Goal: Task Accomplishment & Management: Manage account settings

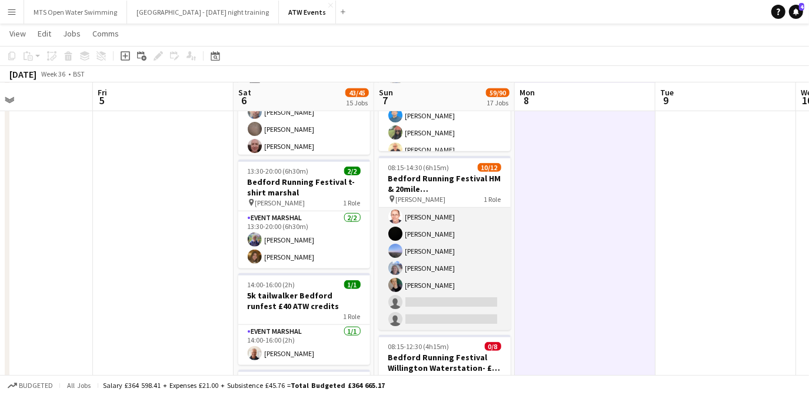
scroll to position [105, 0]
click at [418, 273] on app-card-role "Event Marshal 2A [DATE] 08:15-14:30 (6h15m) [PERSON_NAME] [PERSON_NAME] [PERSON…" at bounding box center [445, 217] width 132 height 228
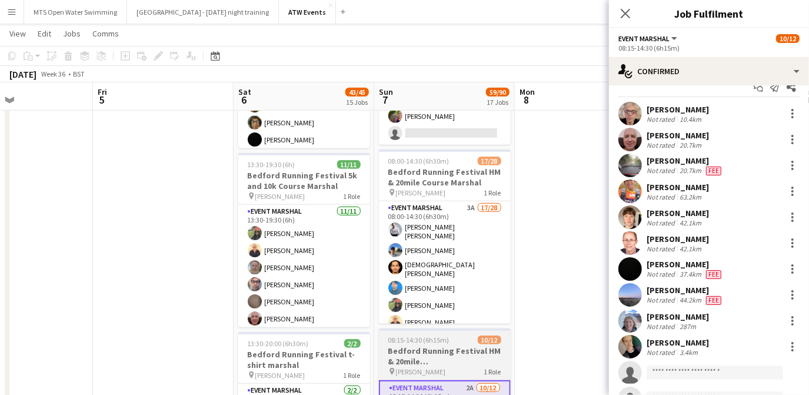
scroll to position [496, 0]
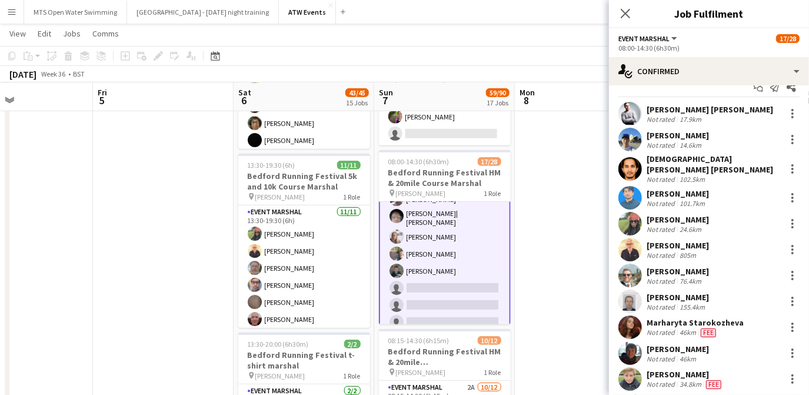
scroll to position [254, 0]
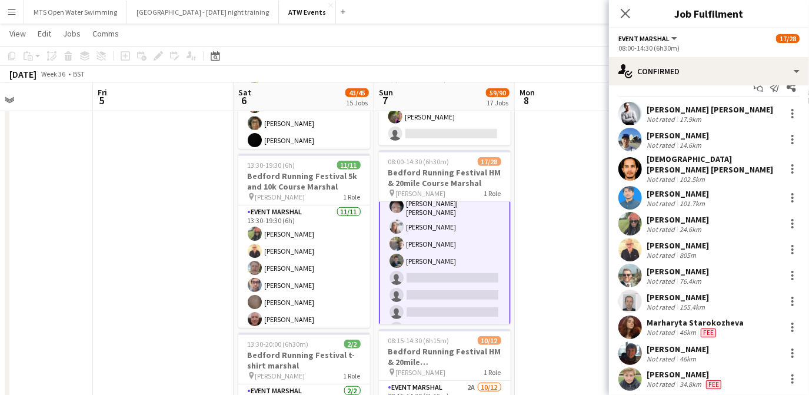
click at [440, 251] on app-card-role "Event Marshal 3A 17/28 08:00-14:30 (6h30m) Stefan Rares Fabian Leigh Pilgrim Mu…" at bounding box center [445, 205] width 132 height 514
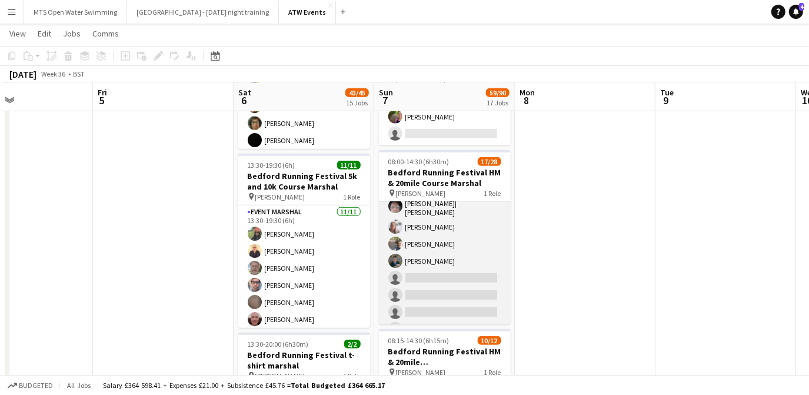
click at [436, 250] on app-card-role "Event Marshal 3A 17/28 08:00-14:30 (6h30m) Stefan Rares Fabian Leigh Pilgrim Mu…" at bounding box center [445, 204] width 132 height 511
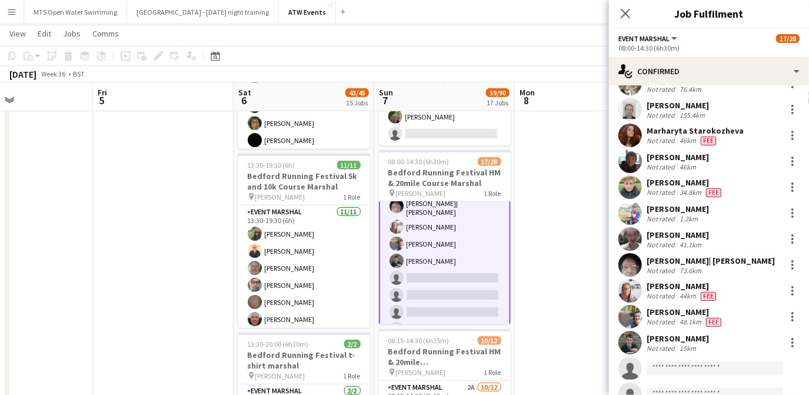
scroll to position [208, 0]
click at [786, 336] on div at bounding box center [793, 343] width 14 height 14
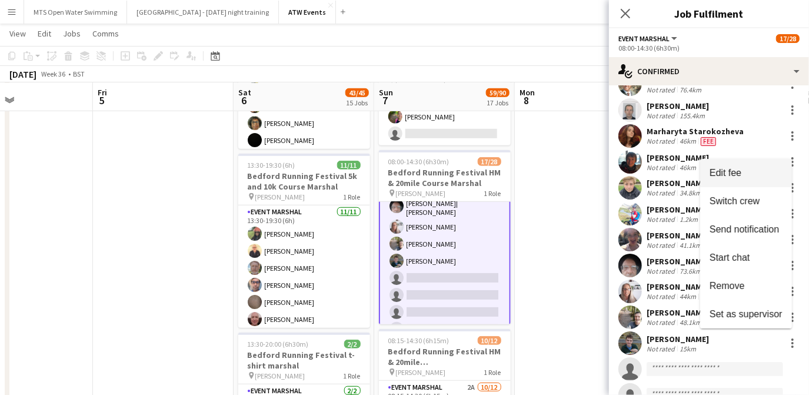
click at [720, 167] on button "Edit fee" at bounding box center [746, 173] width 92 height 28
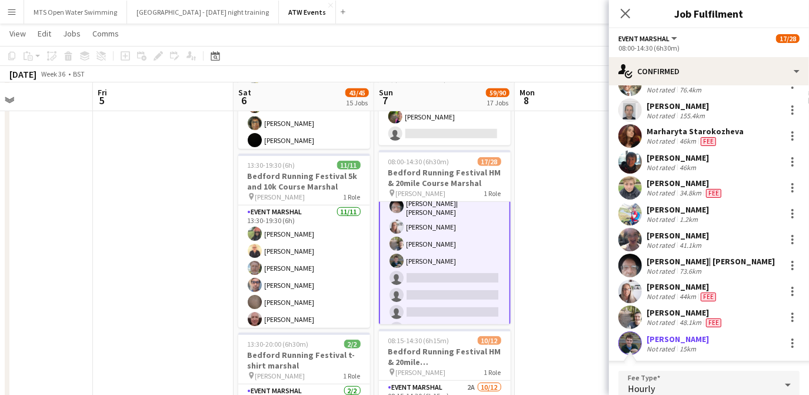
scroll to position [380, 0]
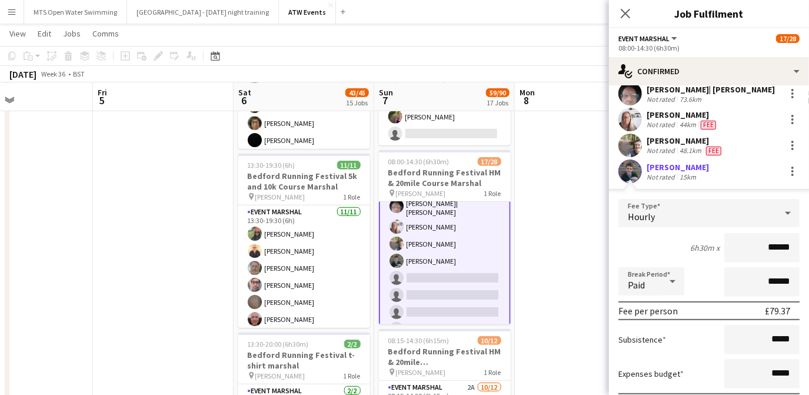
click at [688, 203] on div "Hourly" at bounding box center [698, 213] width 158 height 28
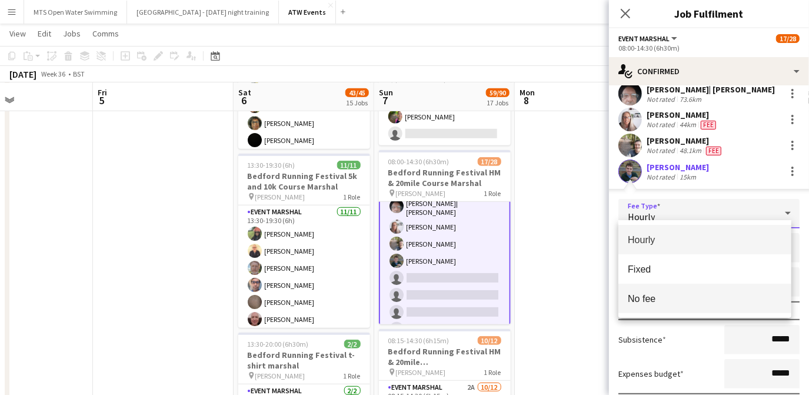
click at [644, 303] on span "No fee" at bounding box center [705, 298] width 154 height 11
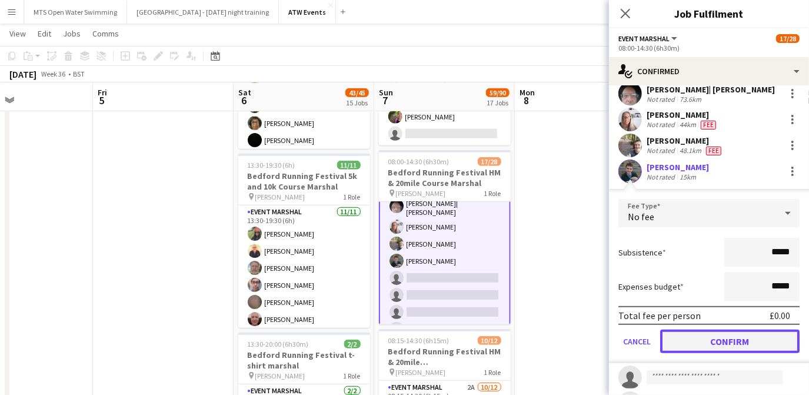
click at [723, 336] on button "Confirm" at bounding box center [729, 342] width 139 height 24
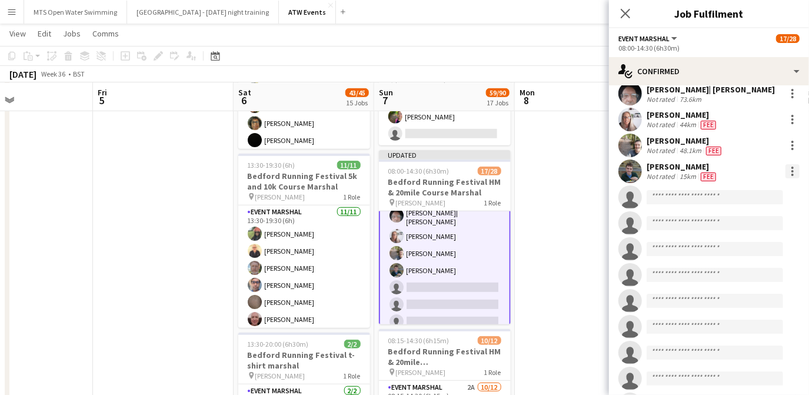
click at [786, 165] on div at bounding box center [793, 171] width 14 height 14
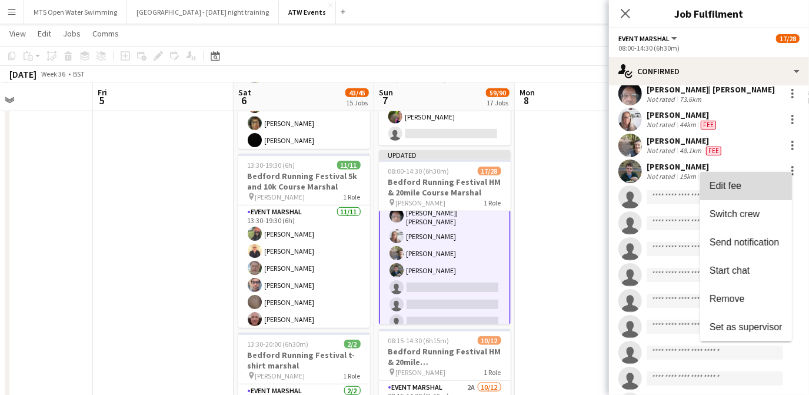
click at [743, 184] on span "Edit fee" at bounding box center [746, 186] width 73 height 11
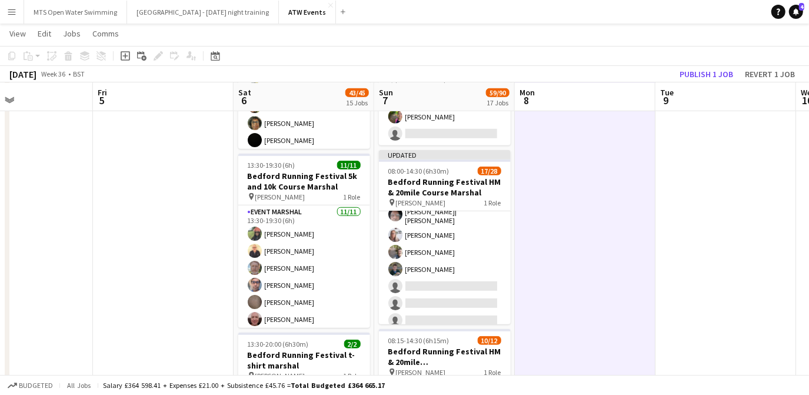
scroll to position [253, 0]
click at [699, 68] on button "Publish 1 job" at bounding box center [706, 74] width 63 height 15
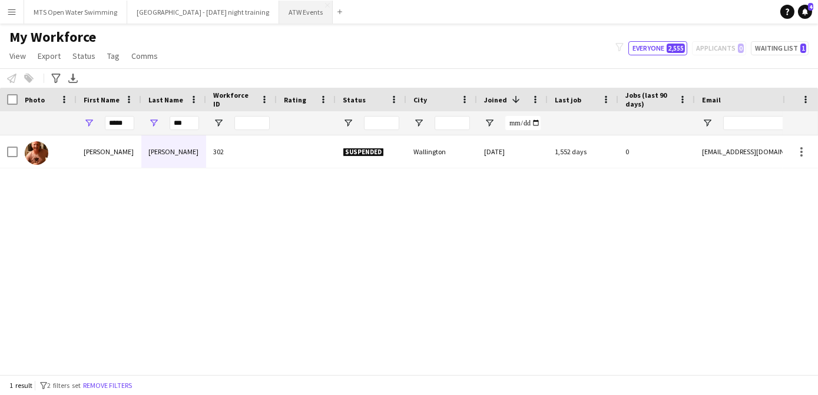
click at [281, 14] on button "ATW Events Close" at bounding box center [306, 12] width 54 height 23
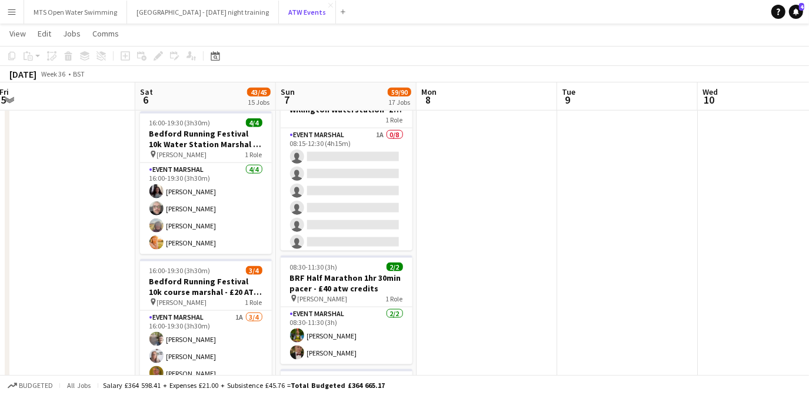
scroll to position [926, 0]
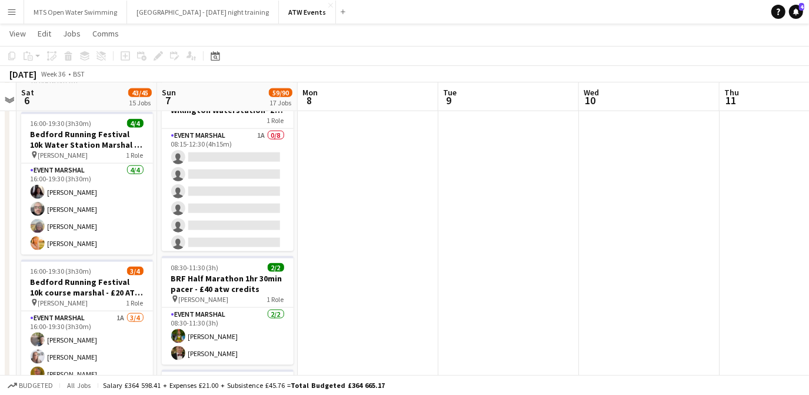
drag, startPoint x: 241, startPoint y: 91, endPoint x: 121, endPoint y: 295, distance: 236.9
click at [121, 295] on app-calendar-viewport "Wed 3 Thu 4 Fri 5 Sat 6 43/45 15 Jobs Sun 7 59/90 17 Jobs Mon 8 Tue 9 Wed 10 Th…" at bounding box center [404, 366] width 809 height 2495
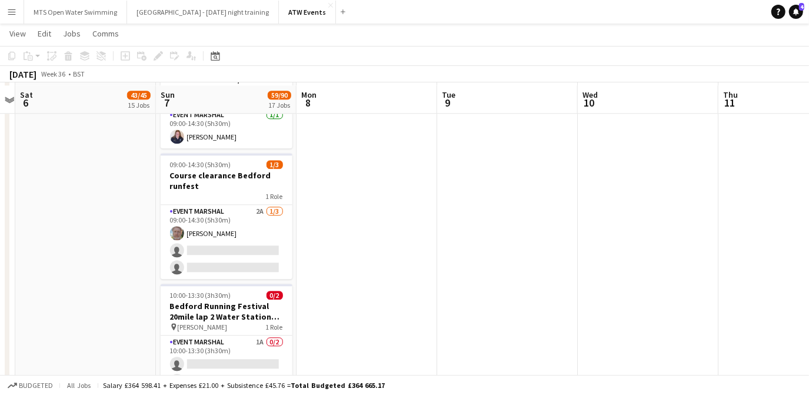
scroll to position [1920, 0]
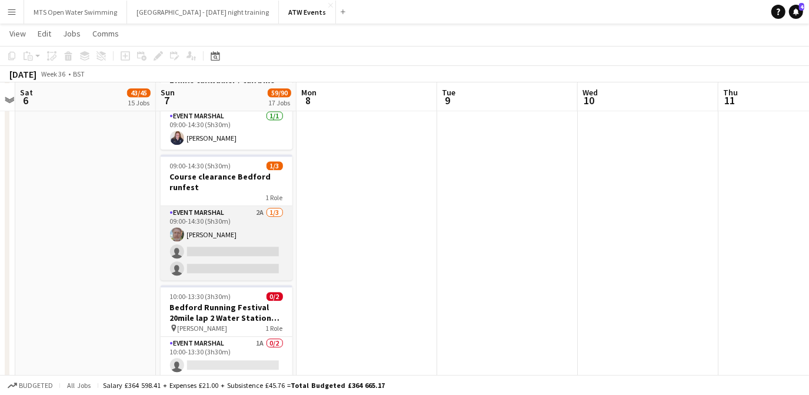
click at [258, 212] on app-card-role "Event Marshal 2A [DATE] 09:00-14:30 (5h30m) [PERSON_NAME] single-neutral-action…" at bounding box center [227, 243] width 132 height 74
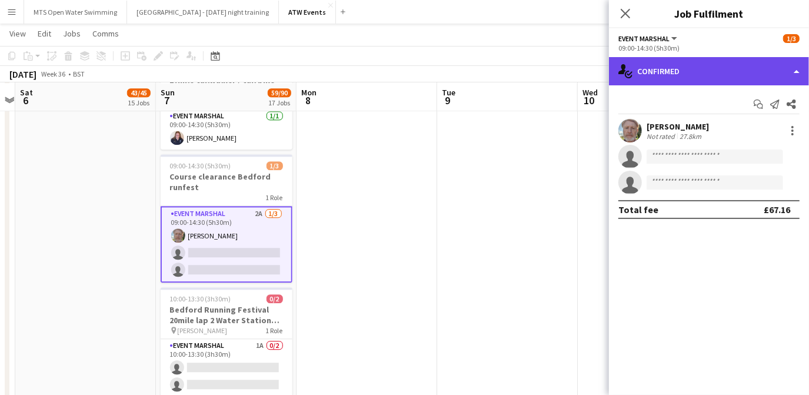
click at [610, 77] on div "single-neutral-actions-check-2 Confirmed" at bounding box center [709, 71] width 200 height 28
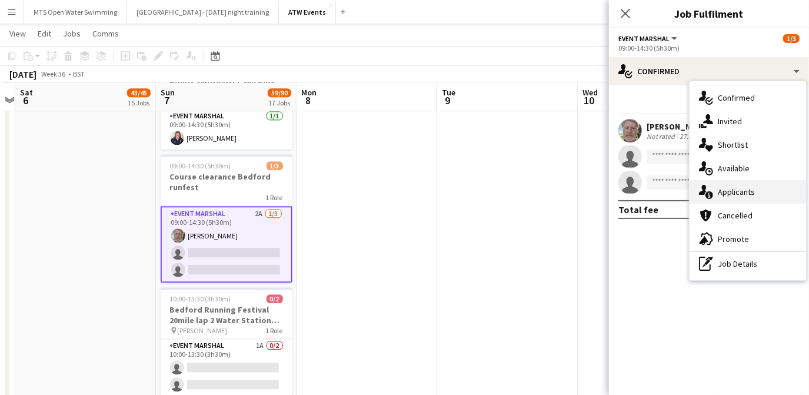
click at [610, 194] on div "single-neutral-actions-information Applicants" at bounding box center [748, 192] width 117 height 24
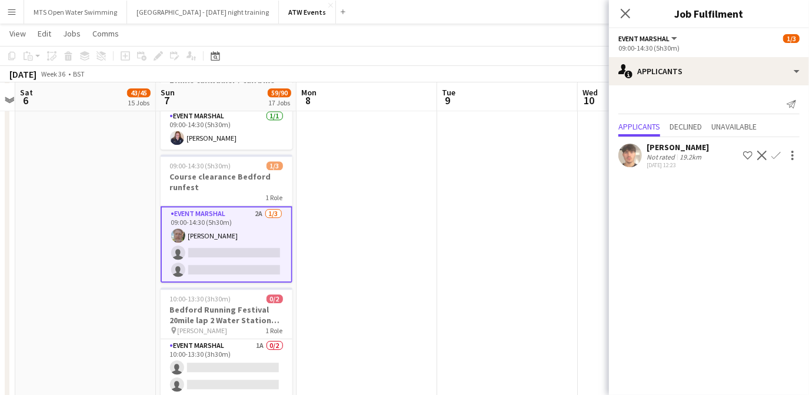
click at [610, 158] on app-icon "Confirm" at bounding box center [776, 155] width 9 height 9
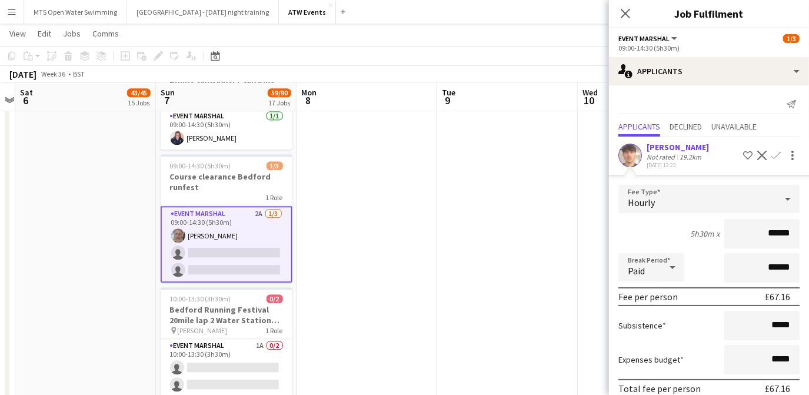
scroll to position [61, 0]
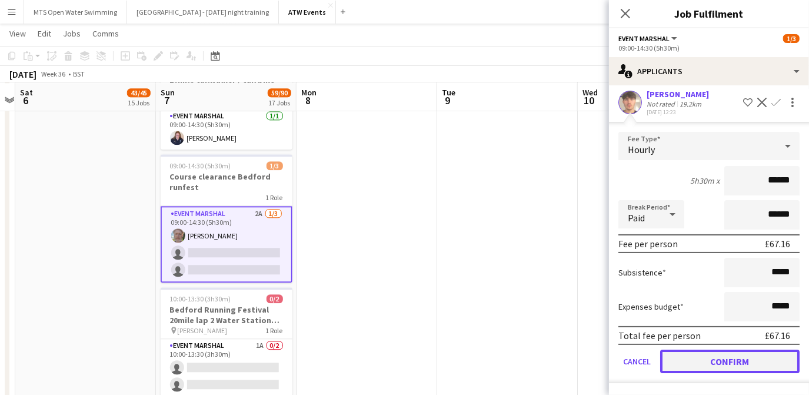
click at [610, 363] on button "Confirm" at bounding box center [729, 362] width 139 height 24
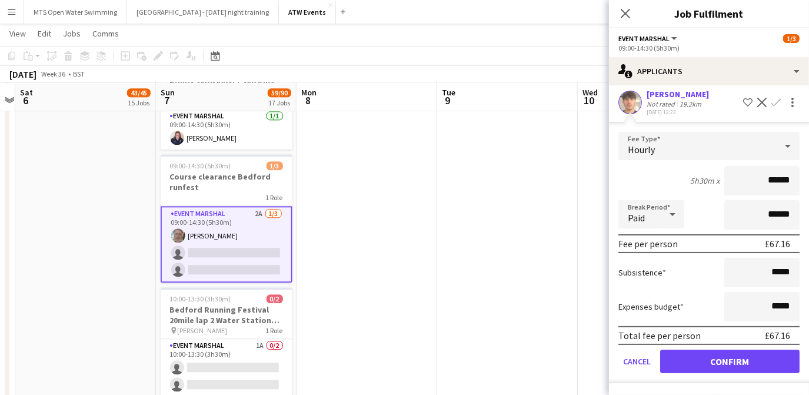
scroll to position [0, 0]
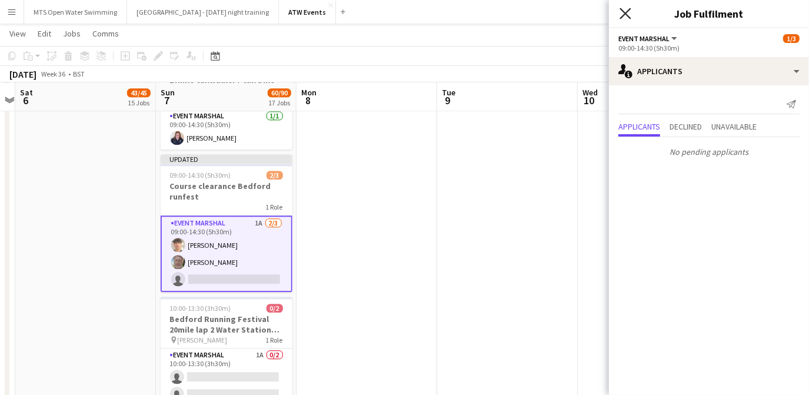
click at [610, 14] on icon at bounding box center [625, 13] width 11 height 11
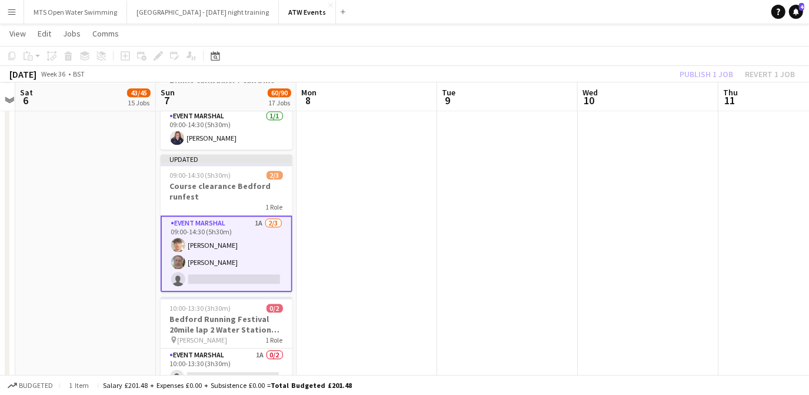
click at [200, 242] on app-card-role "Event Marshal 1A [DATE] 09:00-14:30 (5h30m) [PERSON_NAME] [PERSON_NAME] single-…" at bounding box center [227, 253] width 132 height 77
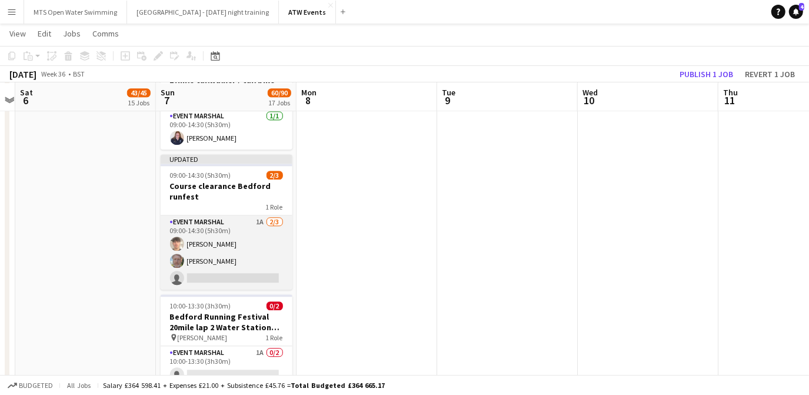
click at [200, 242] on app-card-role "Event Marshal 1A [DATE] 09:00-14:30 (5h30m) [PERSON_NAME] [PERSON_NAME] single-…" at bounding box center [227, 252] width 132 height 74
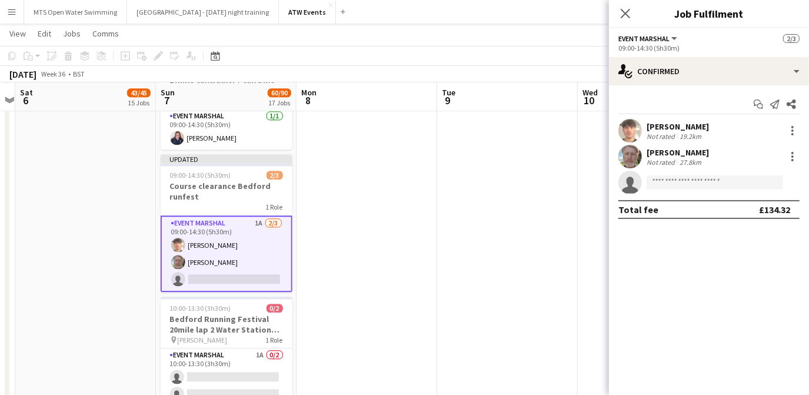
click at [610, 122] on div "[PERSON_NAME]" at bounding box center [678, 126] width 62 height 11
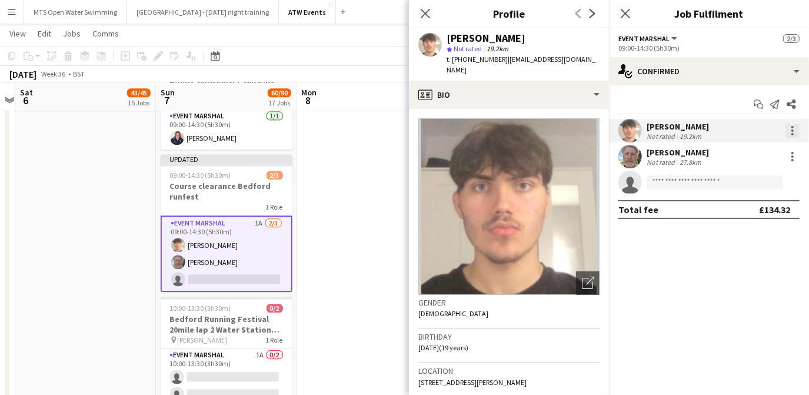
click at [610, 127] on div at bounding box center [793, 127] width 2 height 2
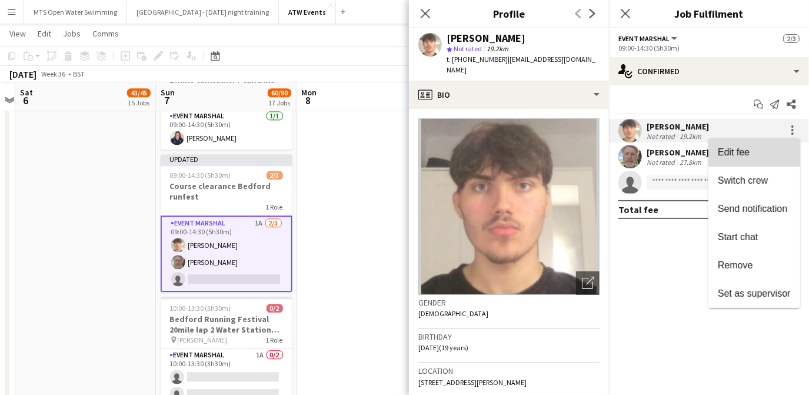
click at [610, 147] on span "Edit fee" at bounding box center [754, 152] width 73 height 11
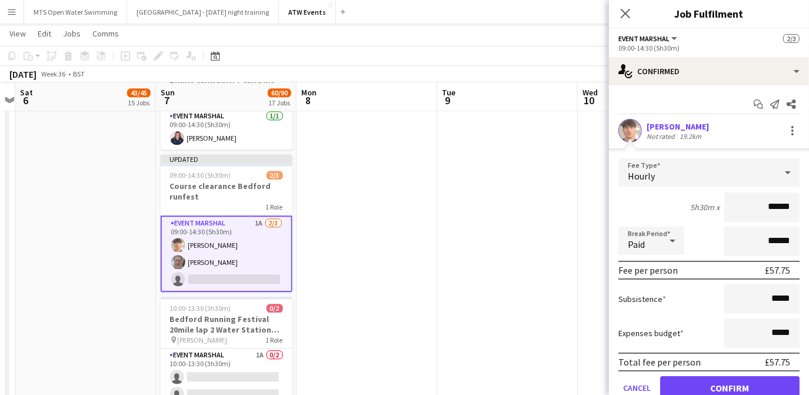
type input "******"
click at [610, 384] on button "Confirm" at bounding box center [729, 388] width 139 height 24
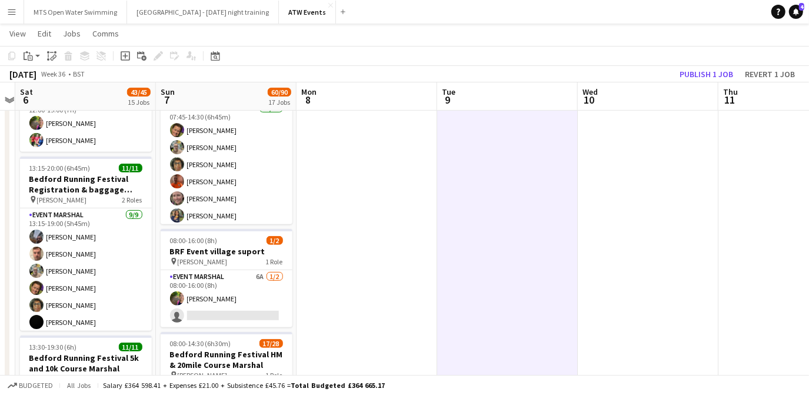
scroll to position [314, 0]
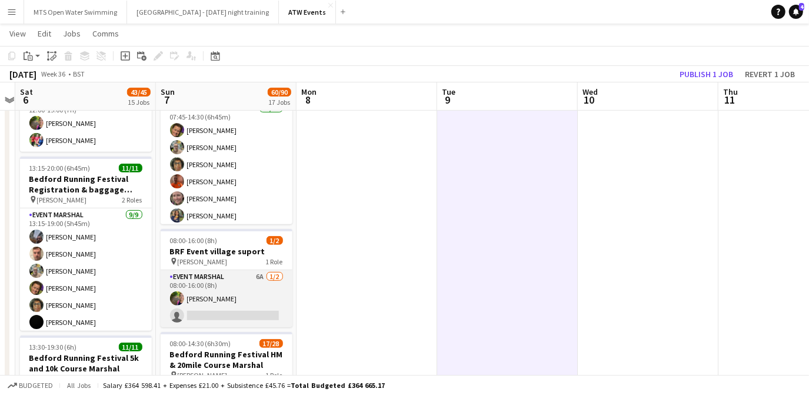
click at [259, 277] on app-card-role "Event Marshal 6A [DATE] 08:00-16:00 (8h) [PERSON_NAME] single-neutral-actions" at bounding box center [227, 298] width 132 height 57
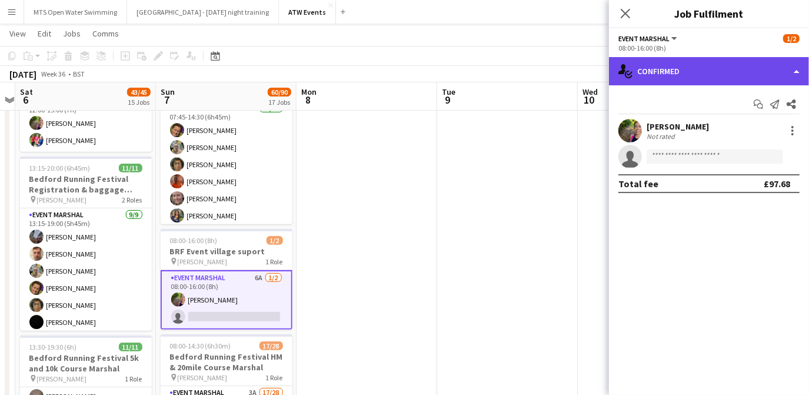
click at [610, 70] on div "single-neutral-actions-check-2 Confirmed" at bounding box center [709, 71] width 200 height 28
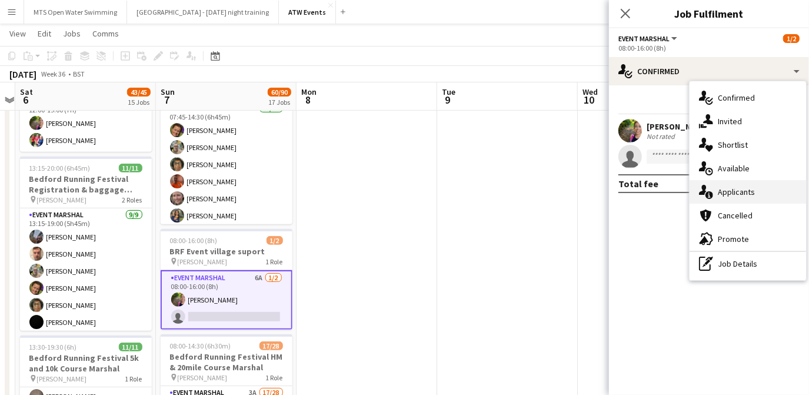
click at [610, 184] on div "single-neutral-actions-information Applicants" at bounding box center [748, 192] width 117 height 24
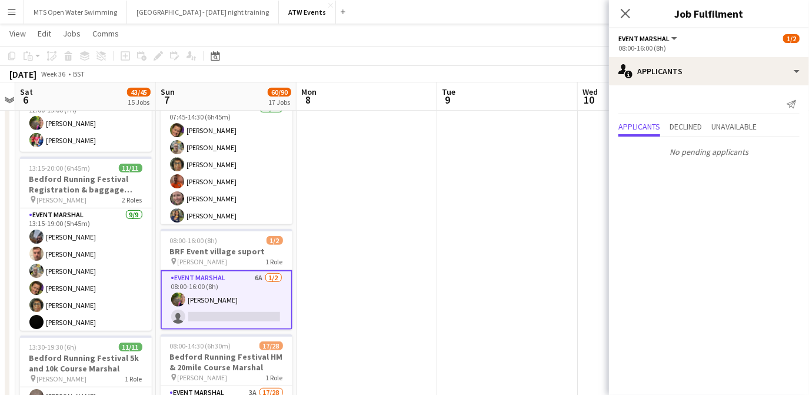
click at [610, 5] on div "Close pop-in" at bounding box center [625, 13] width 33 height 27
click at [610, 9] on icon "Close pop-in" at bounding box center [625, 13] width 11 height 11
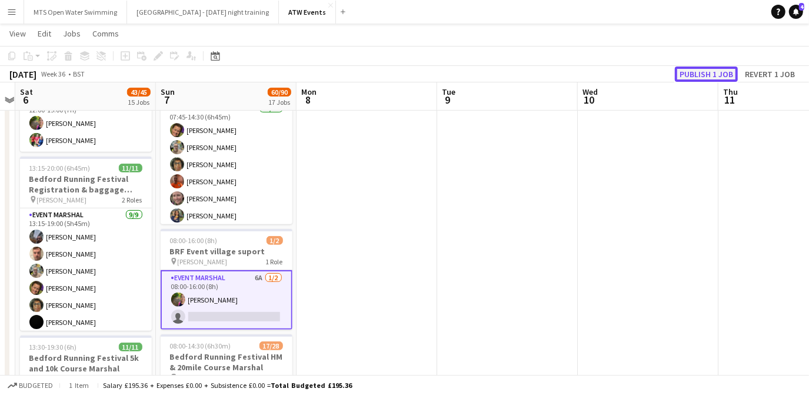
click at [610, 72] on button "Publish 1 job" at bounding box center [706, 74] width 63 height 15
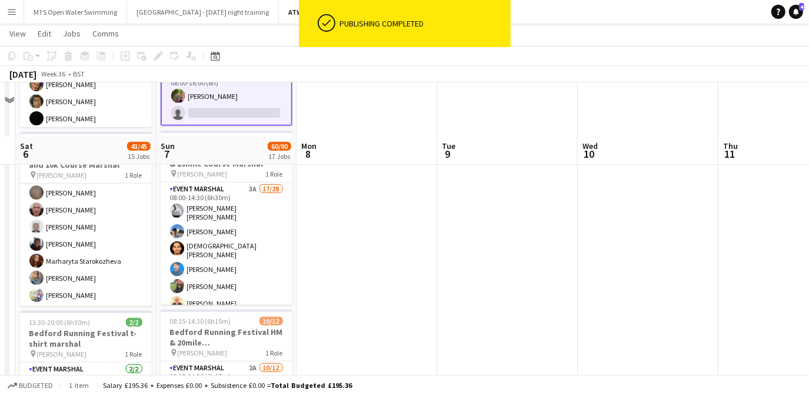
scroll to position [628, 0]
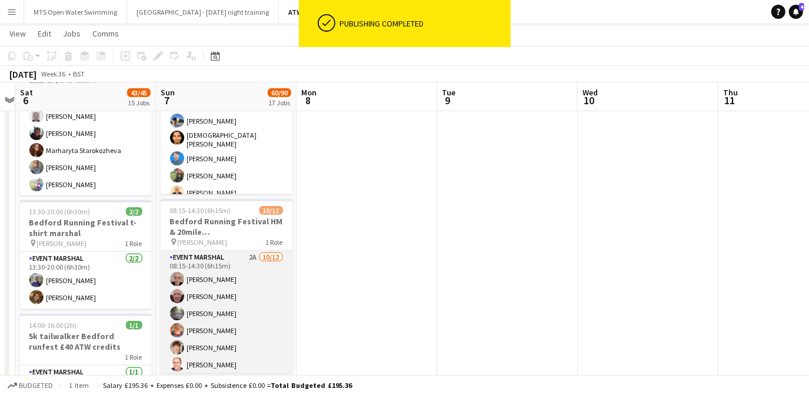
click at [244, 252] on app-card-role "Event Marshal 2A [DATE] 08:15-14:30 (6h15m) [PERSON_NAME] [PERSON_NAME] [PERSON…" at bounding box center [227, 365] width 132 height 228
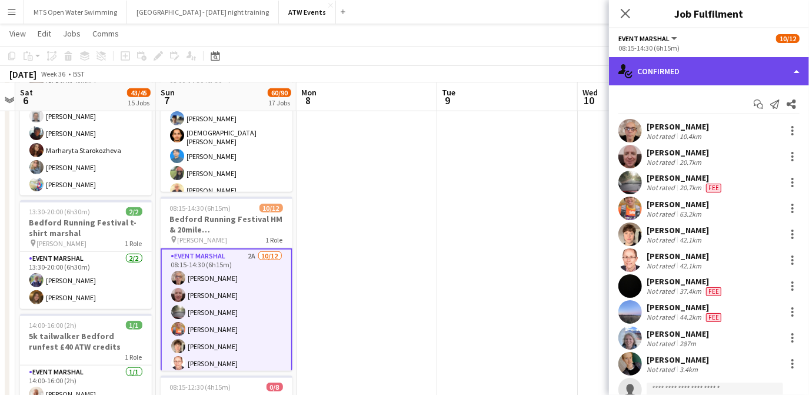
click at [610, 80] on div "single-neutral-actions-check-2 Confirmed" at bounding box center [709, 71] width 200 height 28
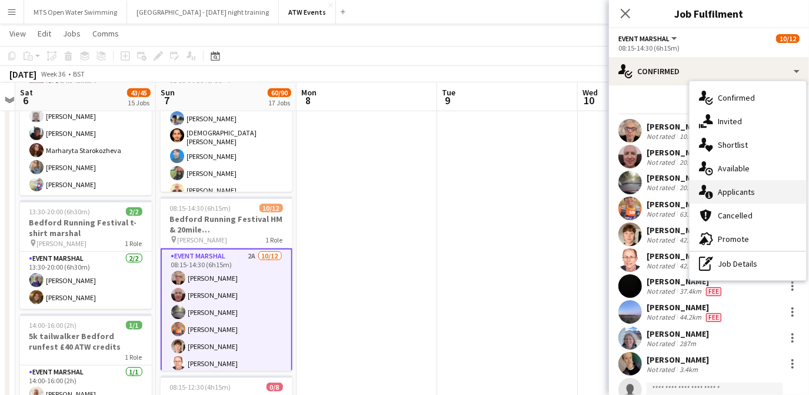
click at [610, 190] on div "single-neutral-actions-information Applicants" at bounding box center [748, 192] width 117 height 24
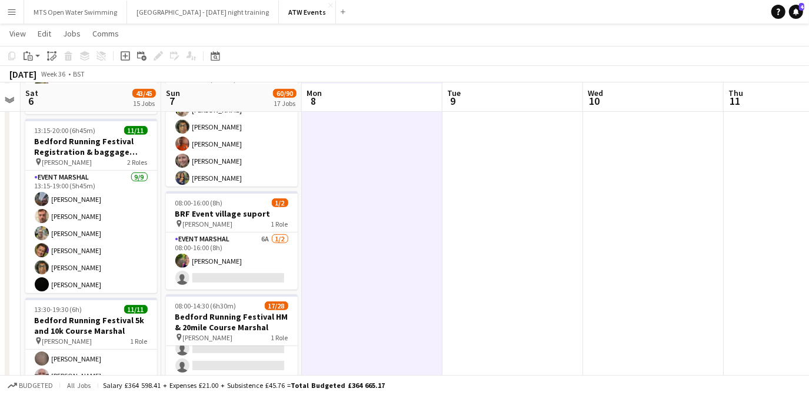
scroll to position [350, 0]
